Goal: Check status: Check status

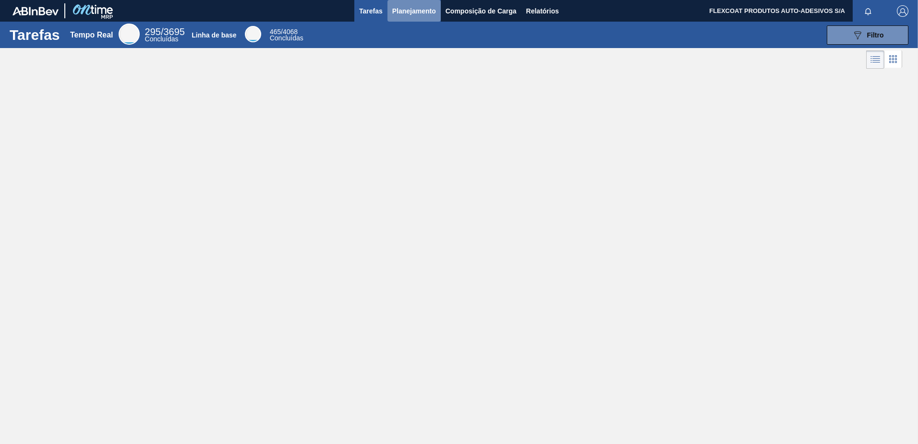
click at [399, 7] on span "Planejamento" at bounding box center [414, 11] width 44 height 12
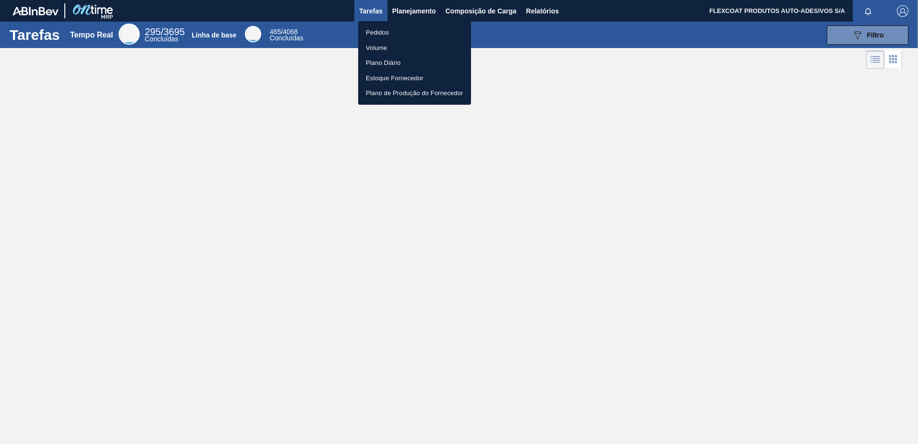
click at [378, 28] on li "Pedidos" at bounding box center [414, 32] width 113 height 15
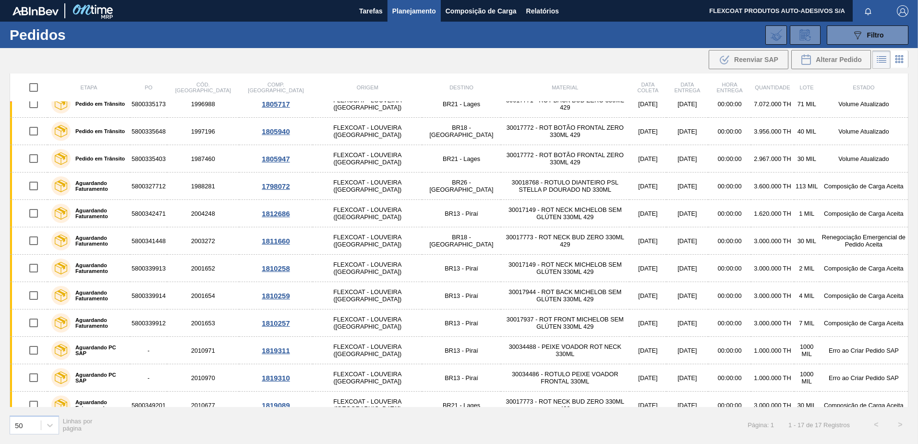
scroll to position [161, 0]
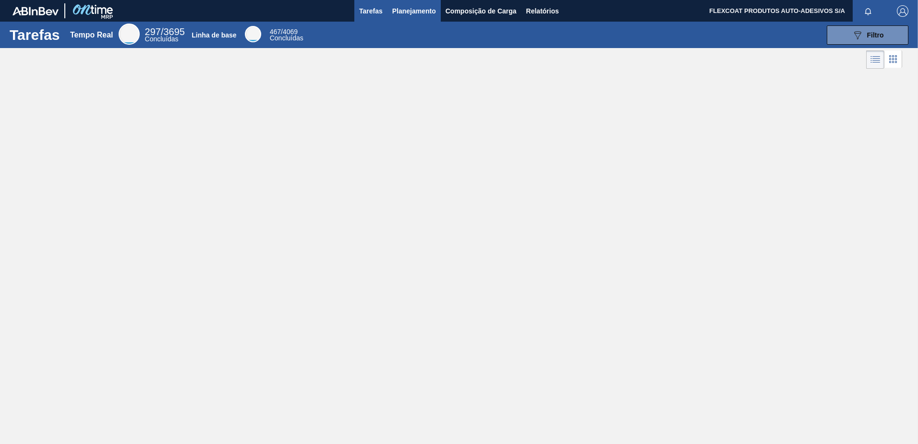
click at [404, 8] on span "Planejamento" at bounding box center [414, 11] width 44 height 12
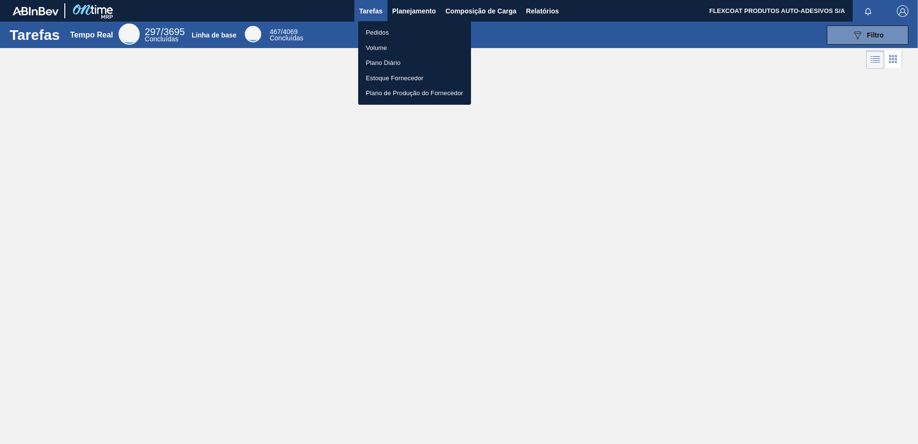
click at [382, 28] on li "Pedidos" at bounding box center [414, 32] width 113 height 15
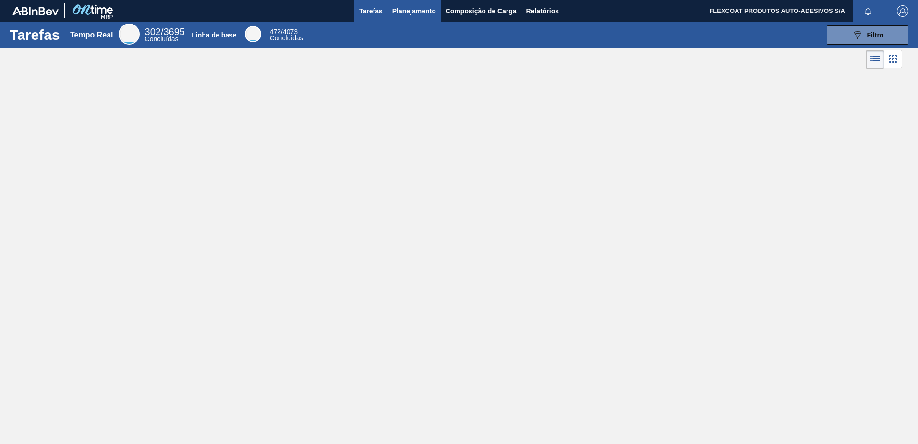
click at [397, 13] on span "Planejamento" at bounding box center [414, 11] width 44 height 12
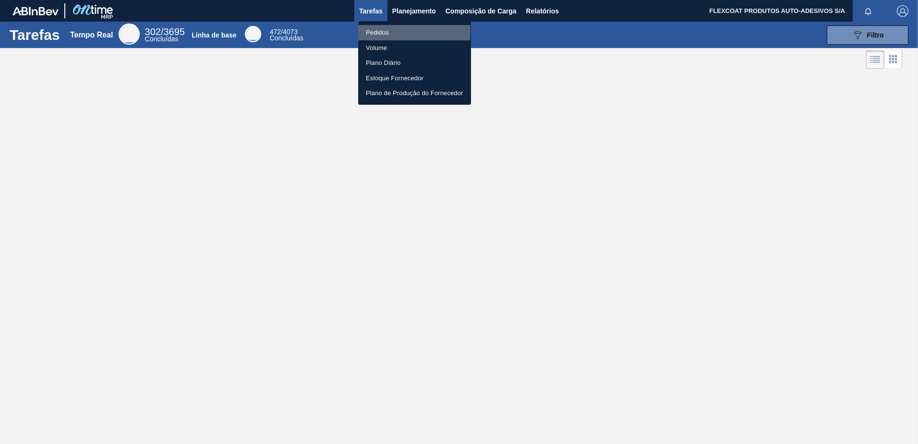
click at [373, 31] on li "Pedidos" at bounding box center [414, 32] width 113 height 15
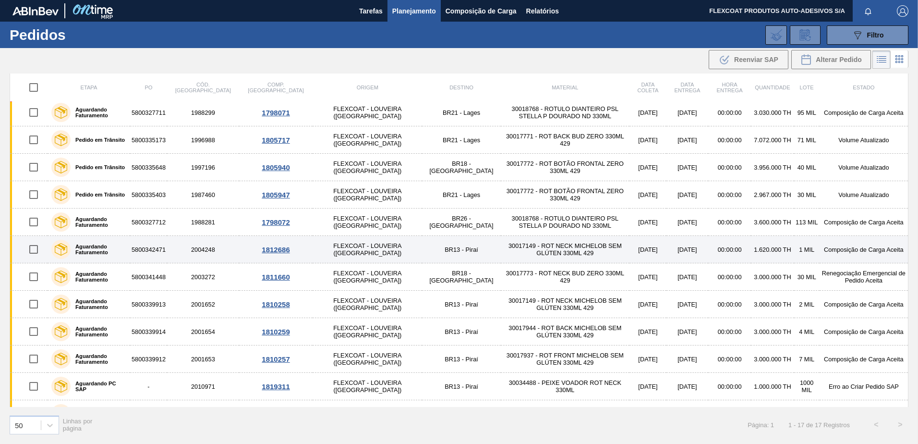
scroll to position [161, 0]
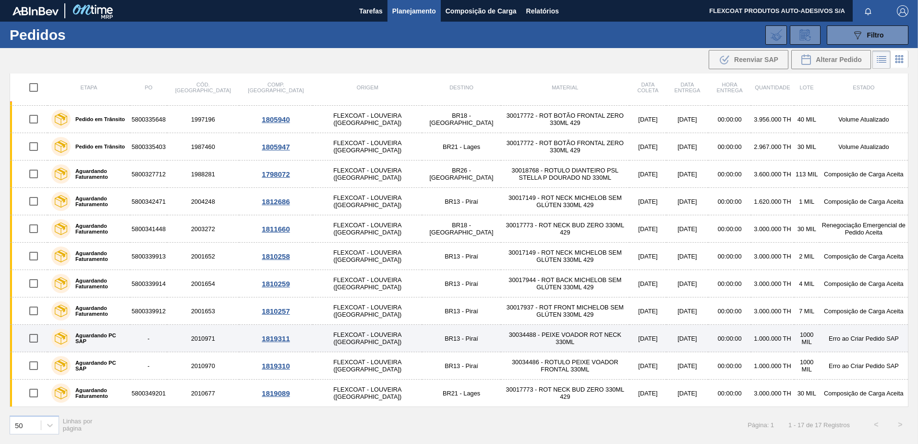
click at [109, 339] on label "Aguardando PC SAP" at bounding box center [99, 338] width 56 height 12
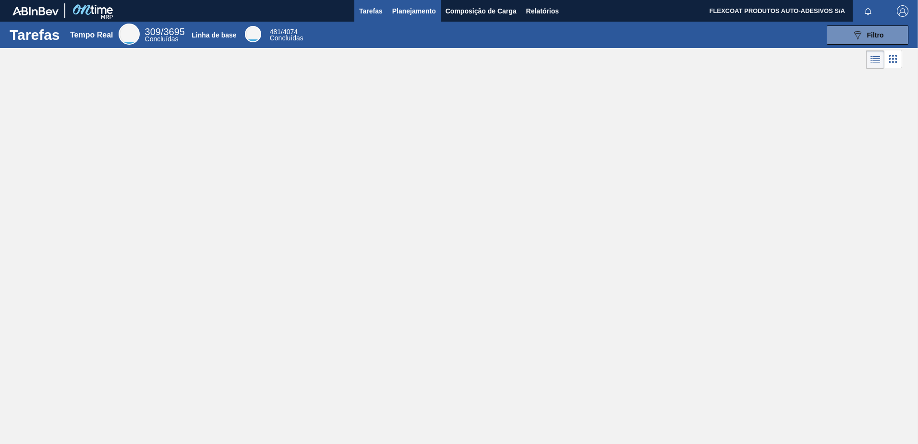
click at [391, 9] on button "Planejamento" at bounding box center [414, 11] width 53 height 22
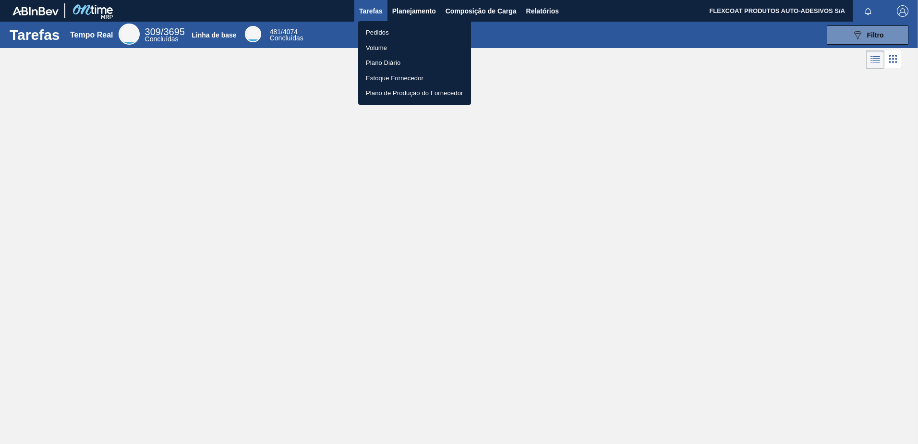
click at [378, 32] on li "Pedidos" at bounding box center [414, 32] width 113 height 15
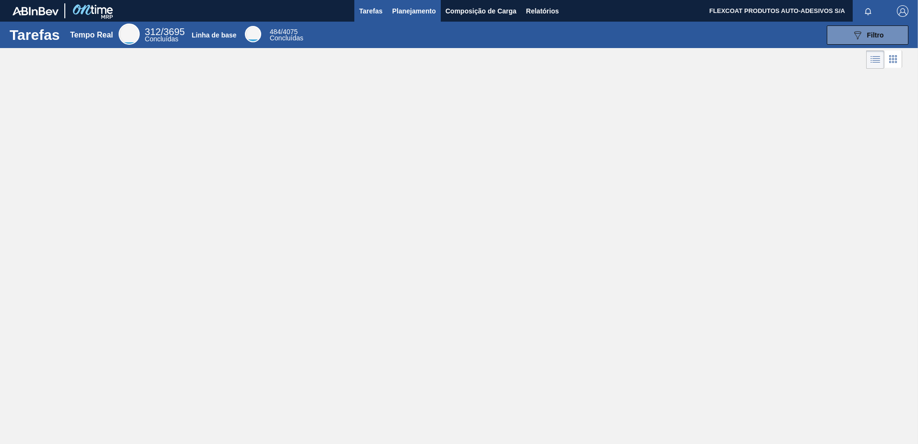
click at [400, 10] on span "Planejamento" at bounding box center [414, 11] width 44 height 12
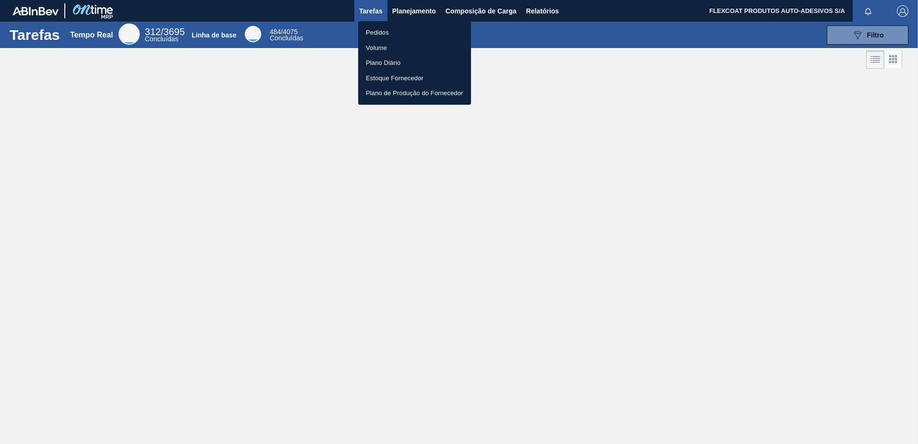
click at [384, 32] on li "Pedidos" at bounding box center [414, 32] width 113 height 15
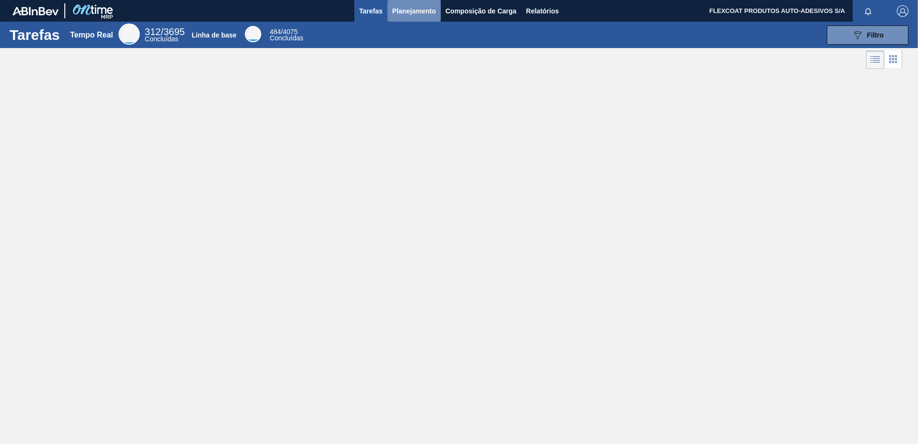
click at [397, 15] on span "Planejamento" at bounding box center [414, 11] width 44 height 12
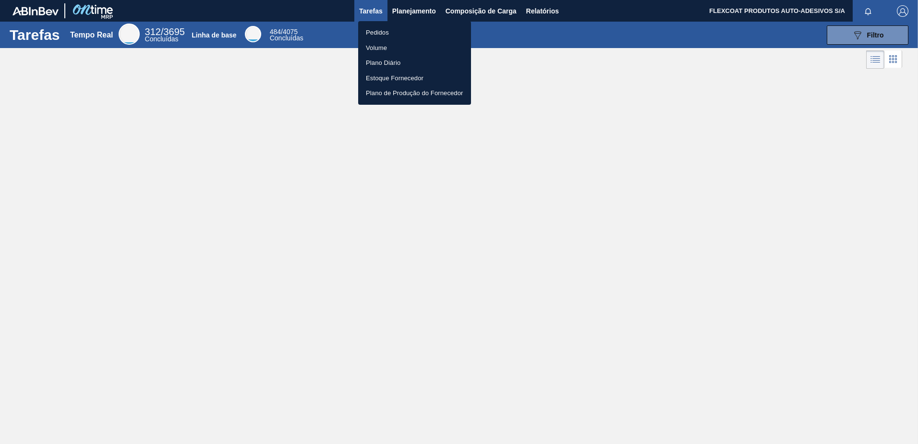
click at [382, 31] on li "Pedidos" at bounding box center [414, 32] width 113 height 15
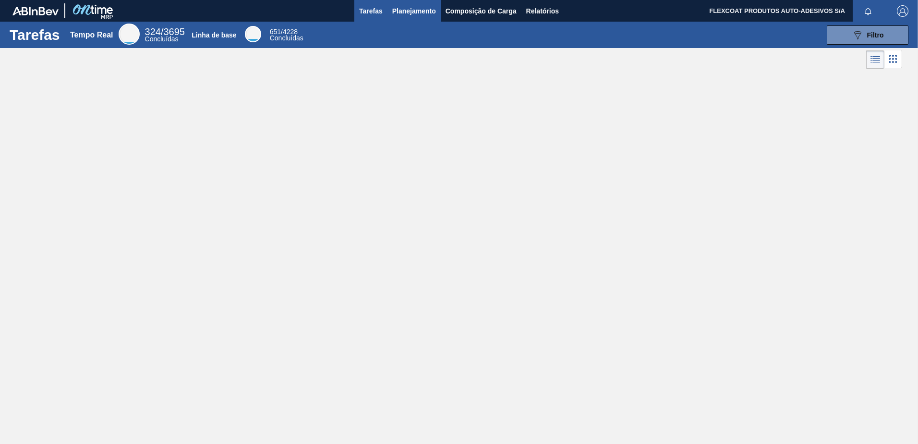
click at [403, 8] on span "Planejamento" at bounding box center [414, 11] width 44 height 12
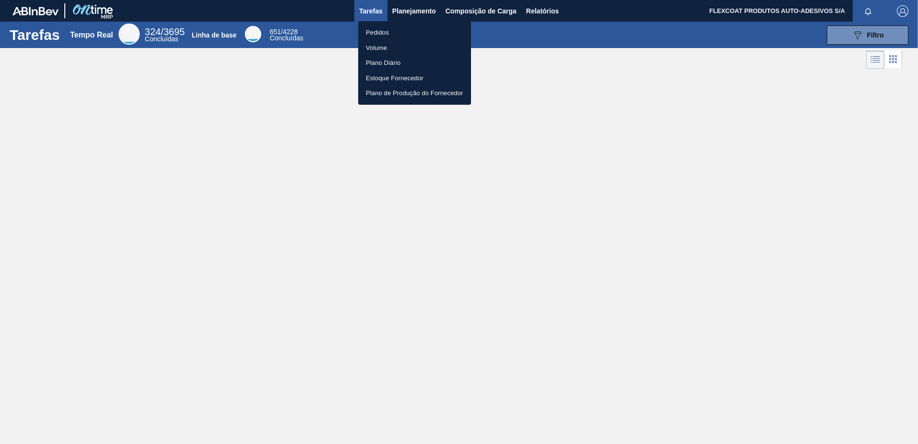
click at [379, 33] on li "Pedidos" at bounding box center [414, 32] width 113 height 15
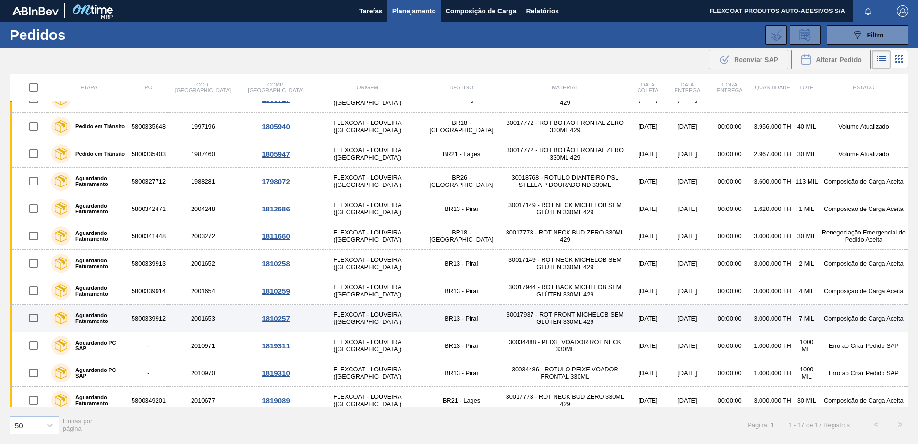
scroll to position [161, 0]
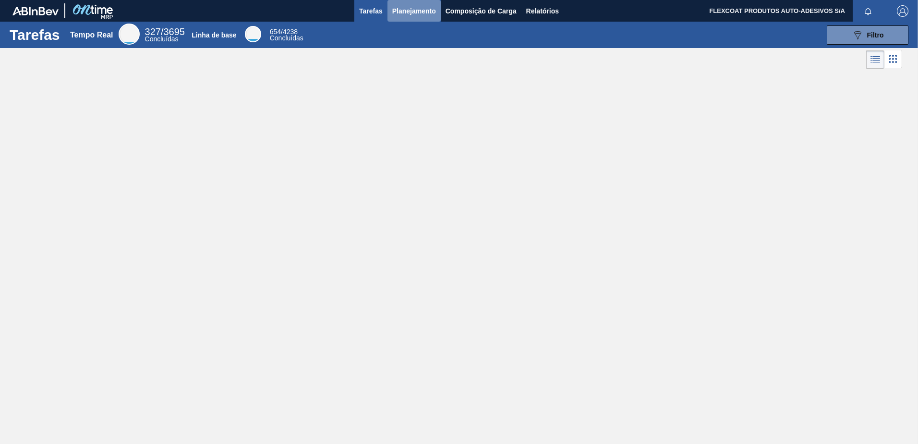
click at [402, 14] on span "Planejamento" at bounding box center [414, 11] width 44 height 12
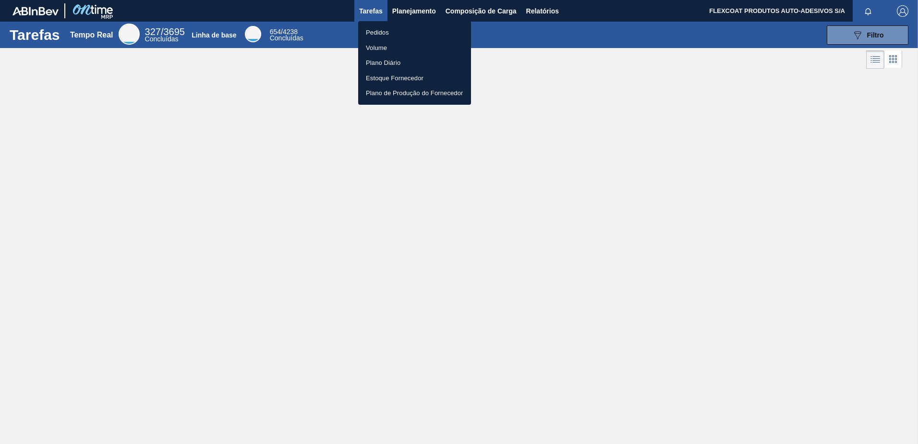
click at [387, 30] on li "Pedidos" at bounding box center [414, 32] width 113 height 15
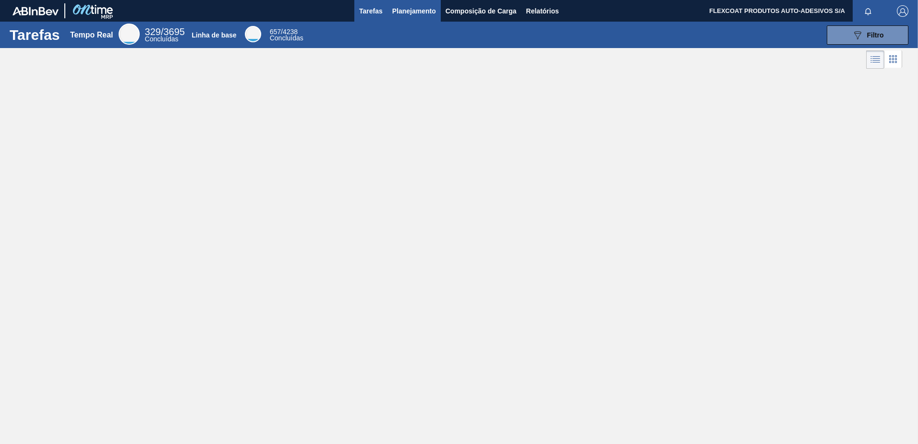
click at [413, 6] on span "Planejamento" at bounding box center [414, 11] width 44 height 12
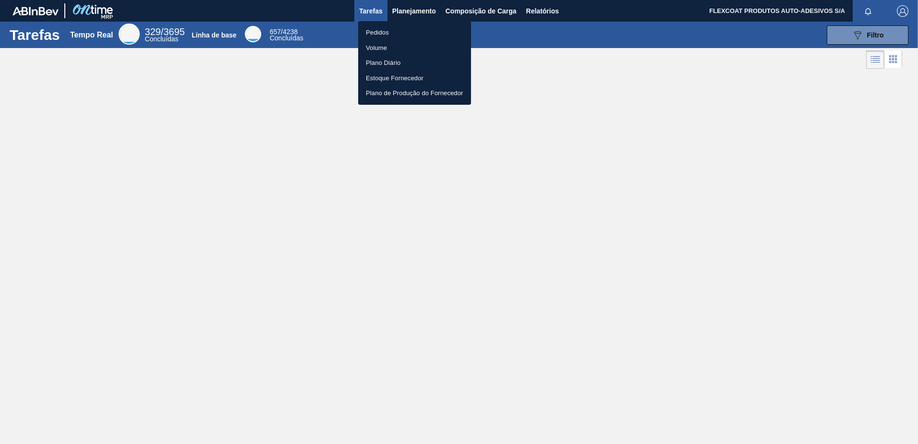
click at [384, 29] on li "Pedidos" at bounding box center [414, 32] width 113 height 15
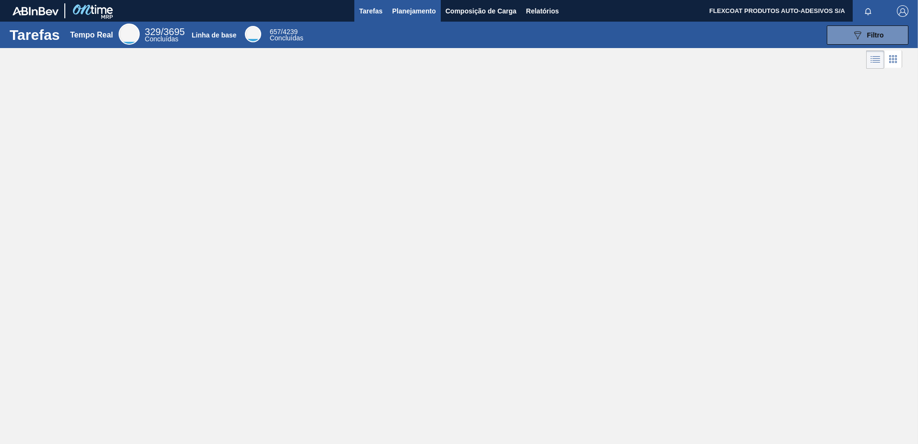
click at [396, 7] on span "Planejamento" at bounding box center [414, 11] width 44 height 12
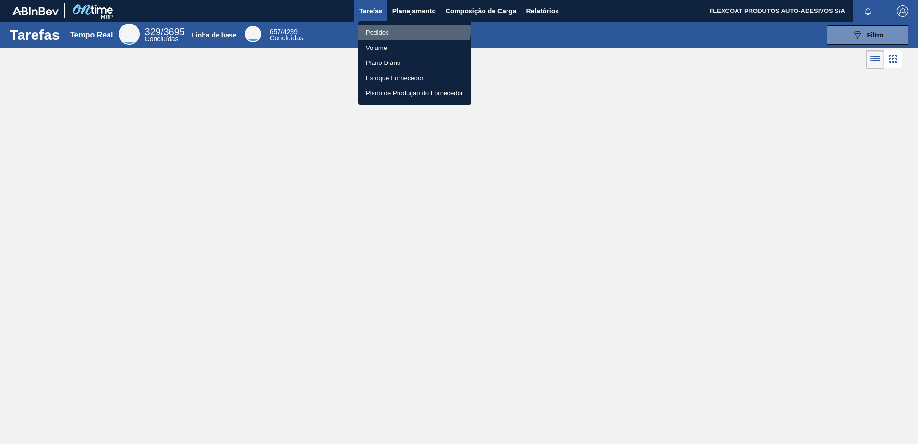
click at [380, 30] on li "Pedidos" at bounding box center [414, 32] width 113 height 15
